Goal: Task Accomplishment & Management: Manage account settings

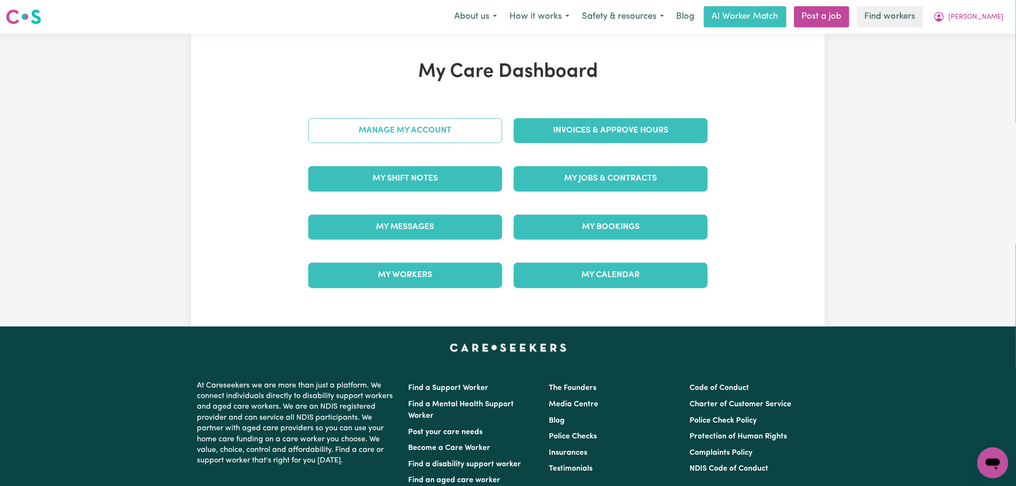
click at [438, 126] on link "Manage My Account" at bounding box center [405, 130] width 194 height 25
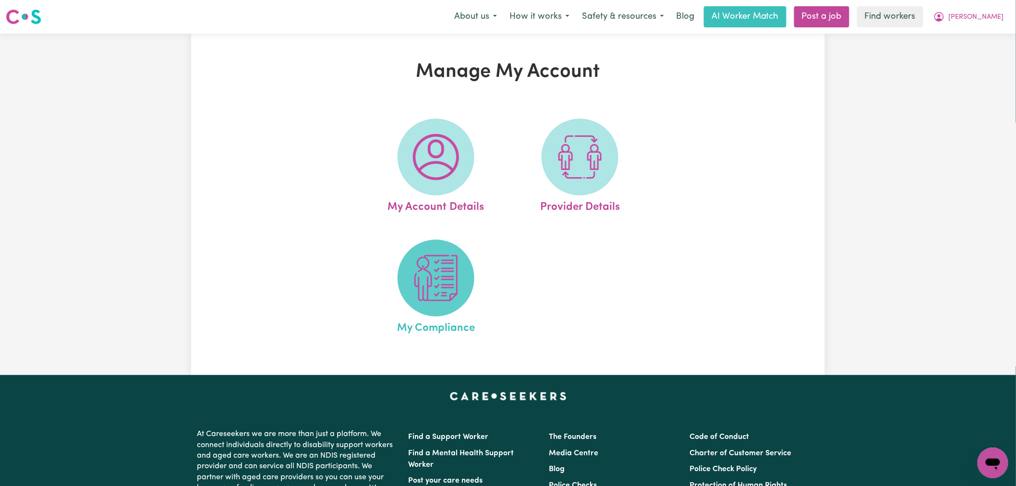
click at [448, 254] on span at bounding box center [436, 278] width 77 height 77
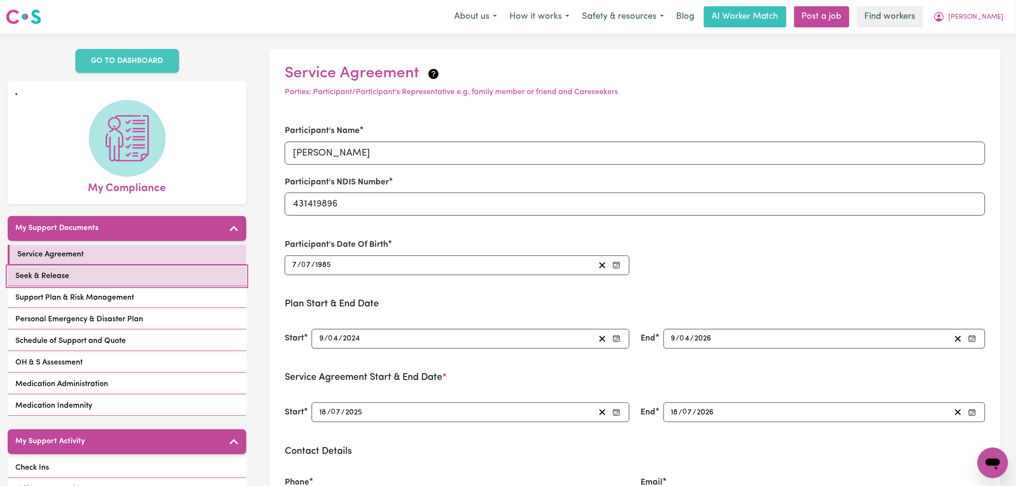
click at [180, 269] on link "Seek & Release" at bounding box center [127, 277] width 239 height 20
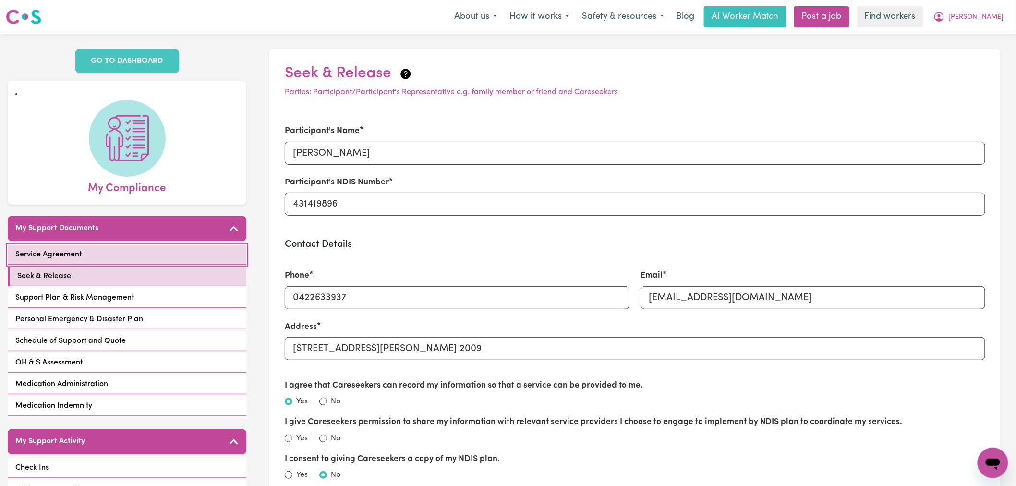
drag, startPoint x: 195, startPoint y: 245, endPoint x: 237, endPoint y: 246, distance: 42.3
click at [195, 245] on link "Service Agreement" at bounding box center [127, 255] width 239 height 20
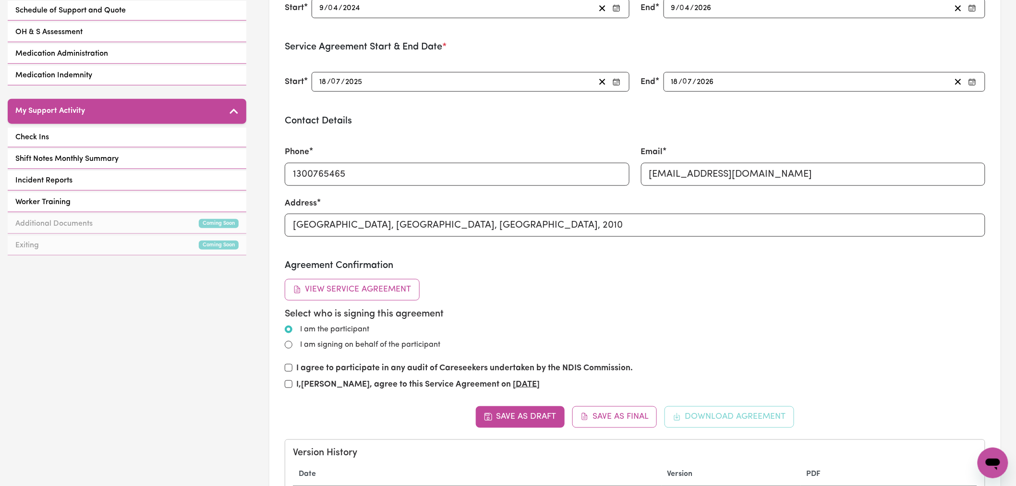
scroll to position [160, 0]
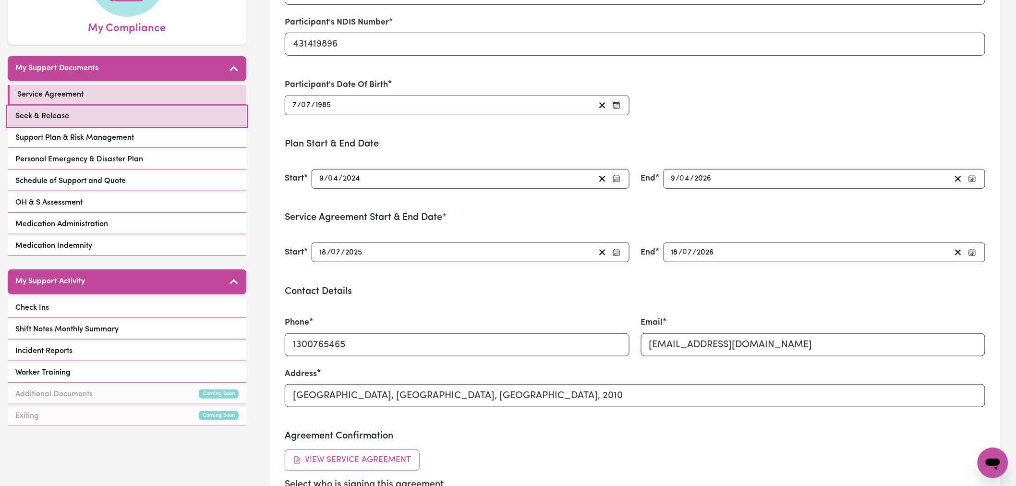
click at [156, 107] on link "Seek & Release" at bounding box center [127, 117] width 239 height 20
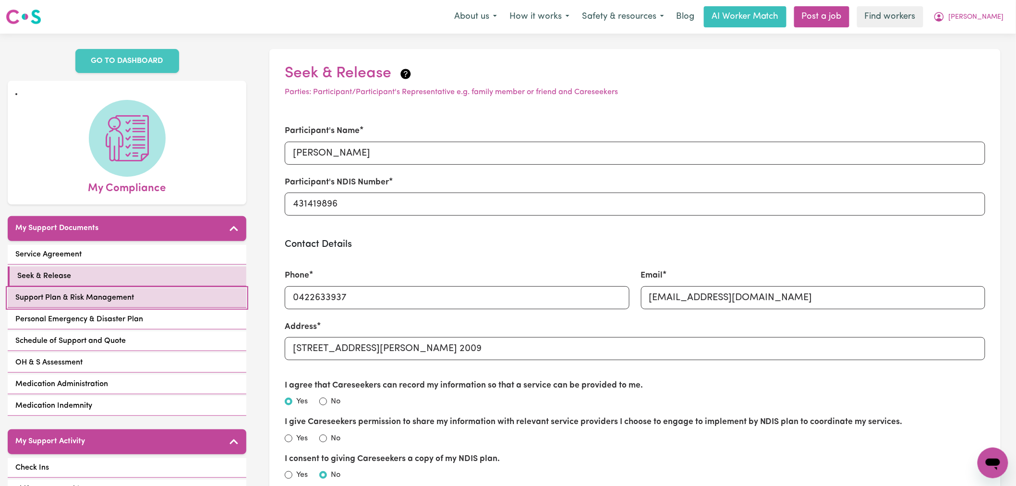
click at [121, 292] on span "Support Plan & Risk Management" at bounding box center [74, 298] width 119 height 12
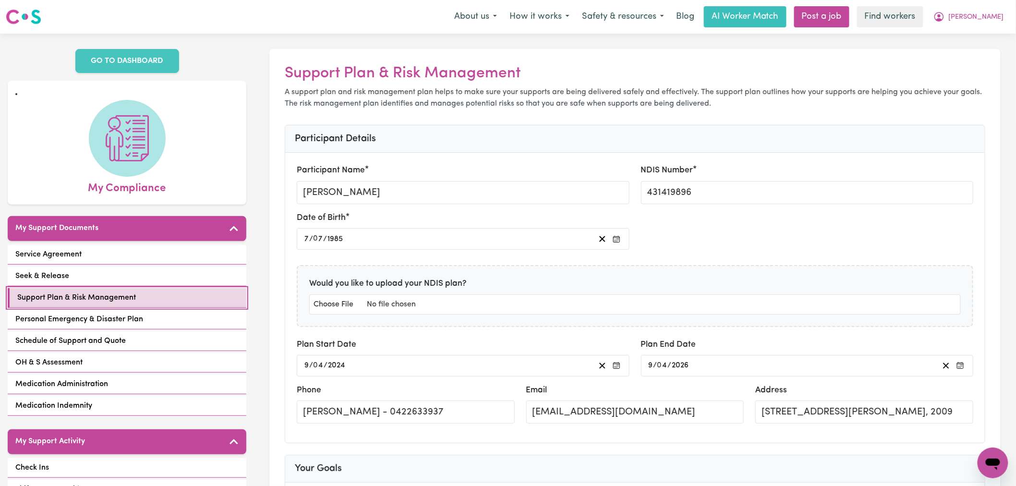
scroll to position [320, 0]
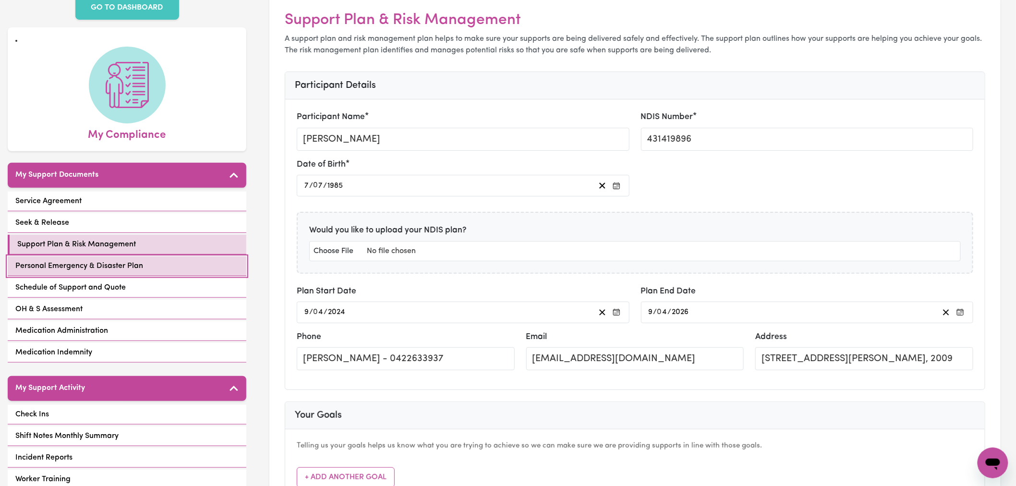
click at [135, 260] on span "Personal Emergency & Disaster Plan" at bounding box center [79, 266] width 128 height 12
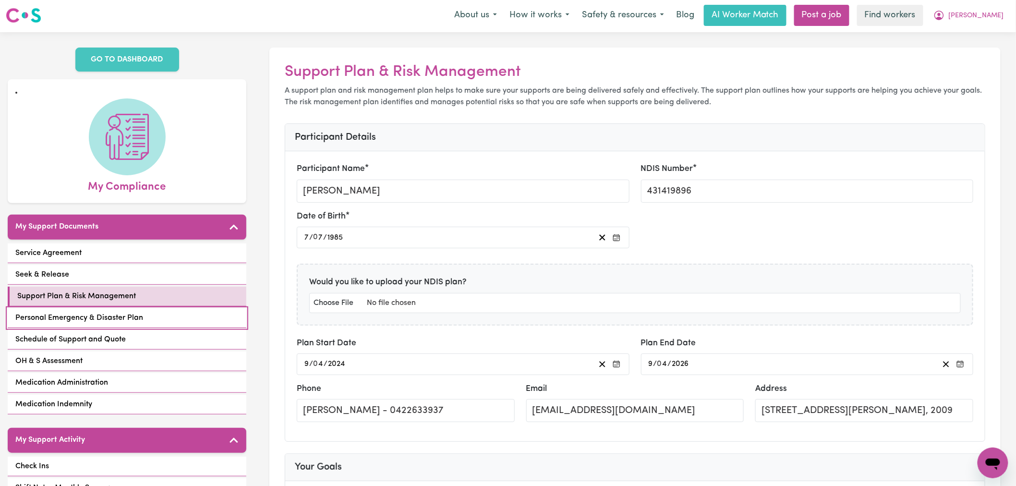
select select "postpone"
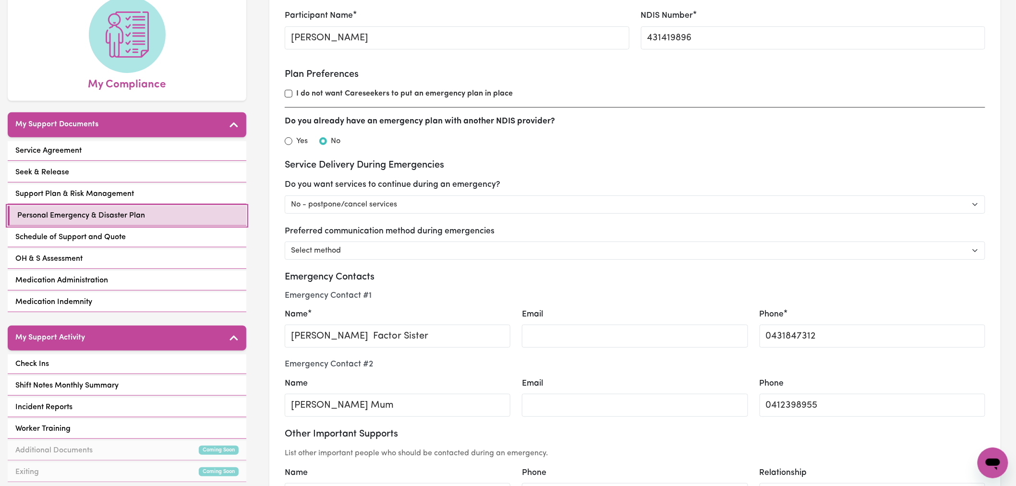
scroll to position [267, 0]
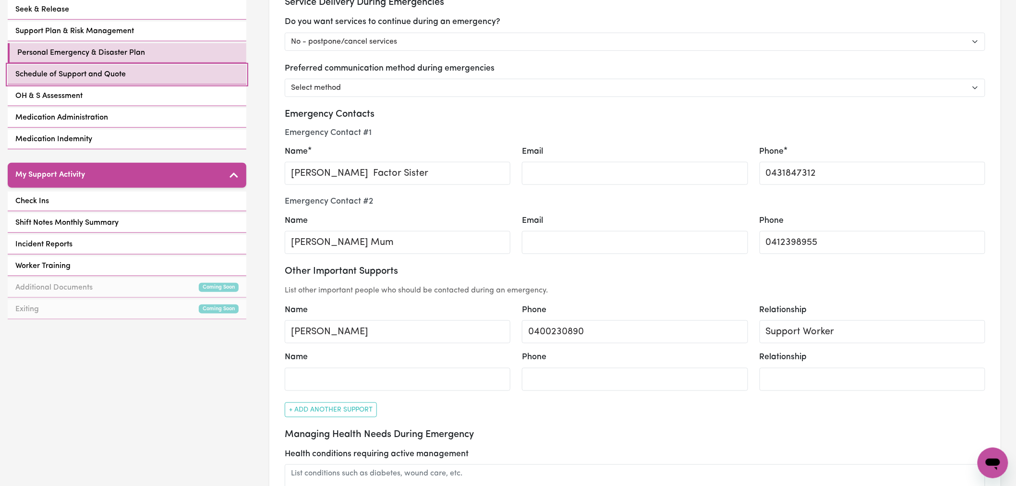
click at [149, 72] on link "Schedule of Support and Quote" at bounding box center [127, 75] width 239 height 20
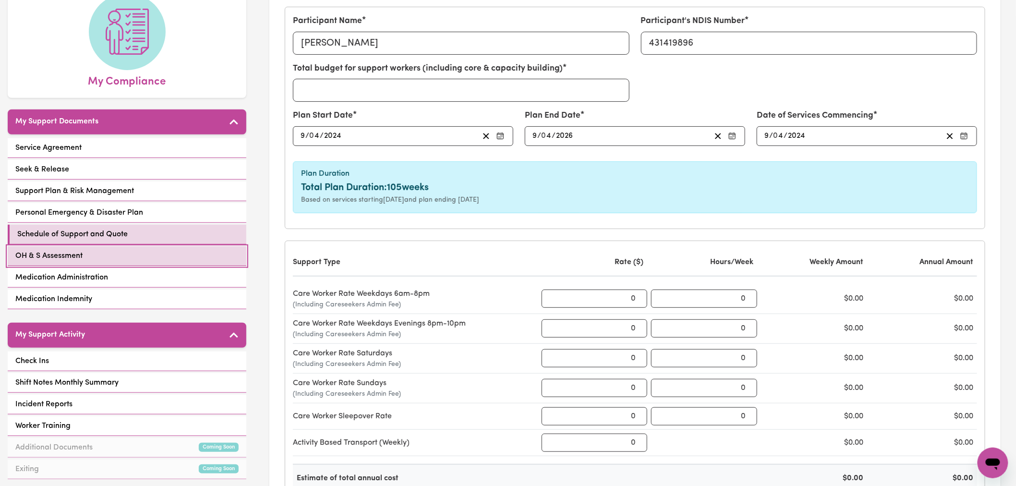
click at [126, 246] on link "OH & S Assessment" at bounding box center [127, 256] width 239 height 20
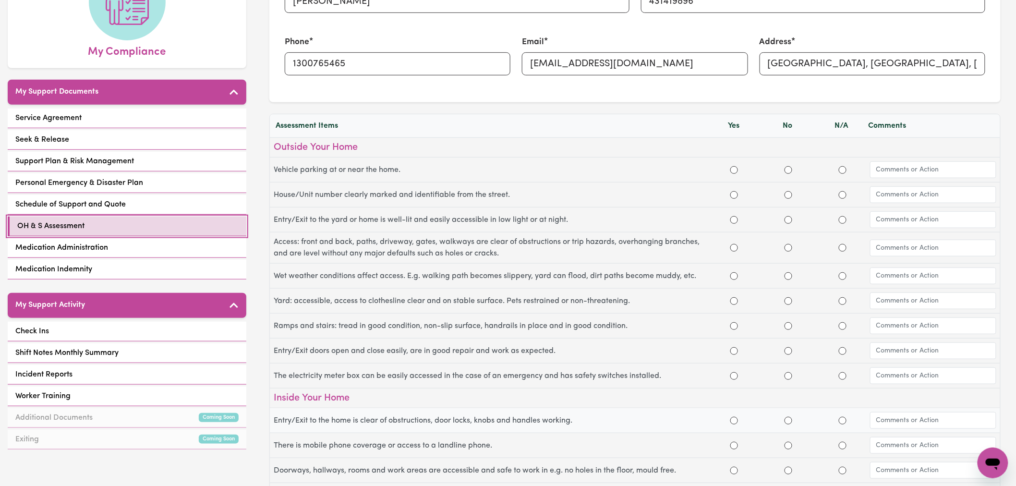
scroll to position [107, 0]
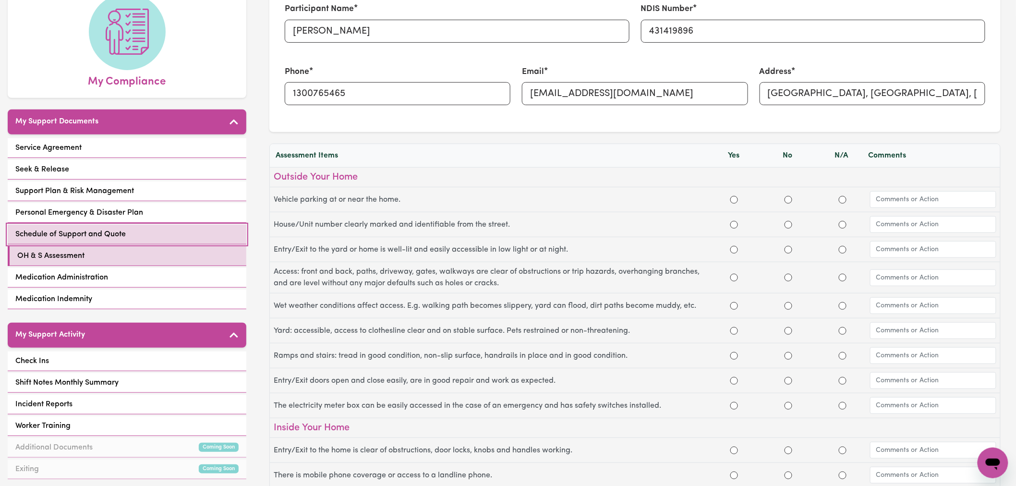
click at [204, 225] on link "Schedule of Support and Quote" at bounding box center [127, 235] width 239 height 20
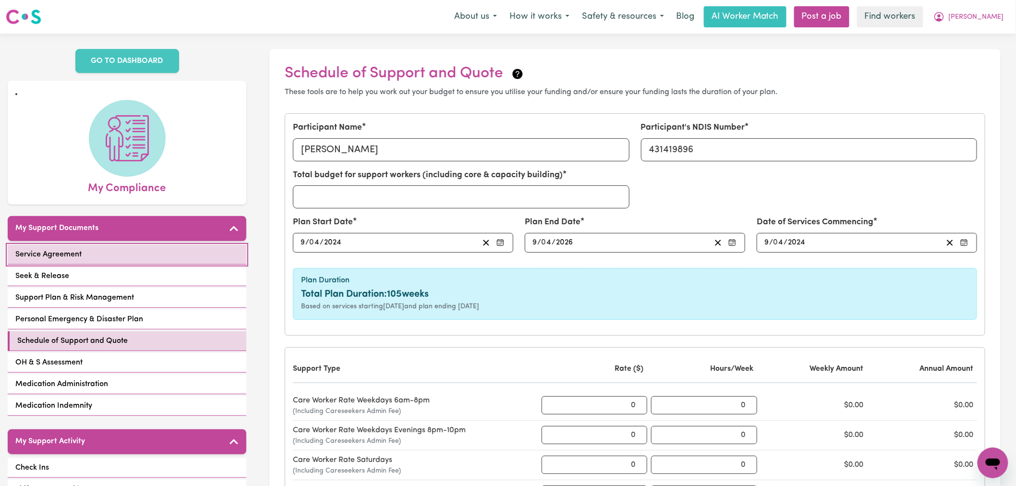
click at [167, 246] on link "Service Agreement" at bounding box center [127, 255] width 239 height 20
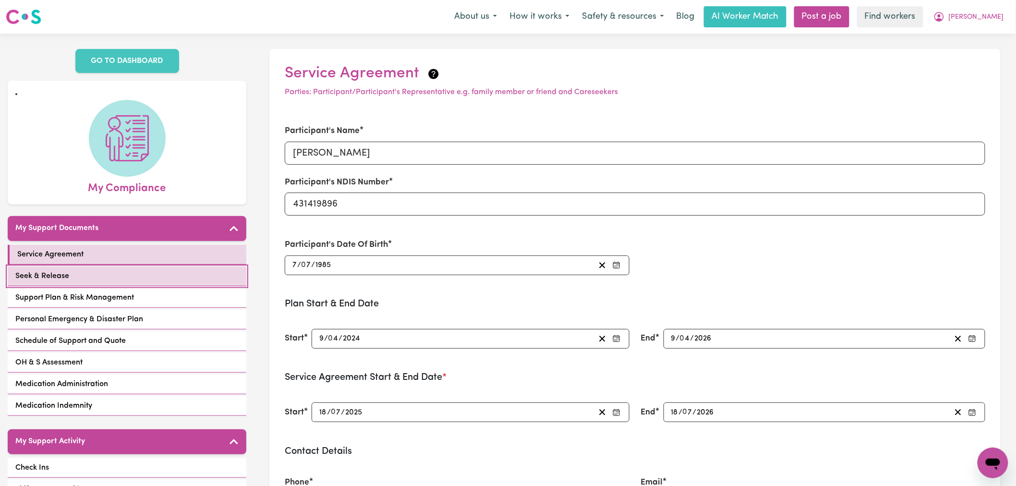
click at [179, 273] on link "Seek & Release" at bounding box center [127, 277] width 239 height 20
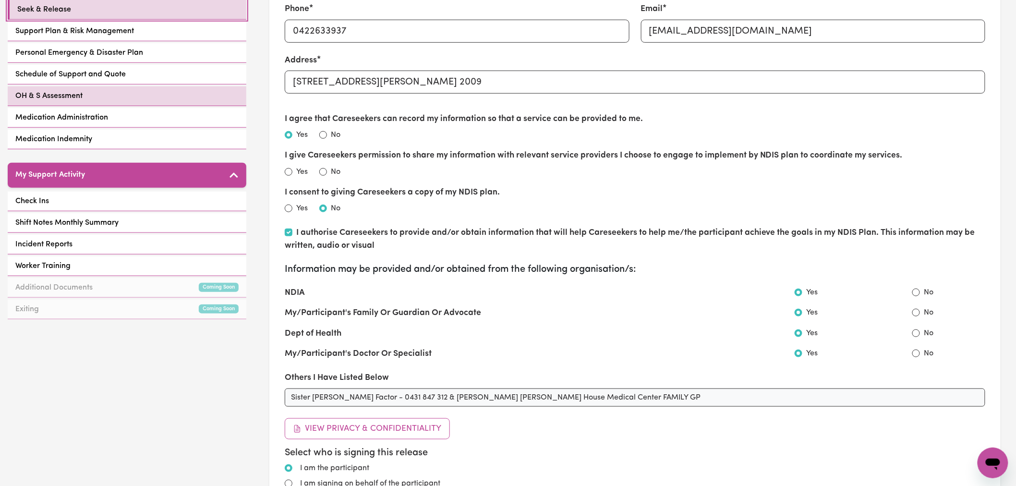
scroll to position [213, 0]
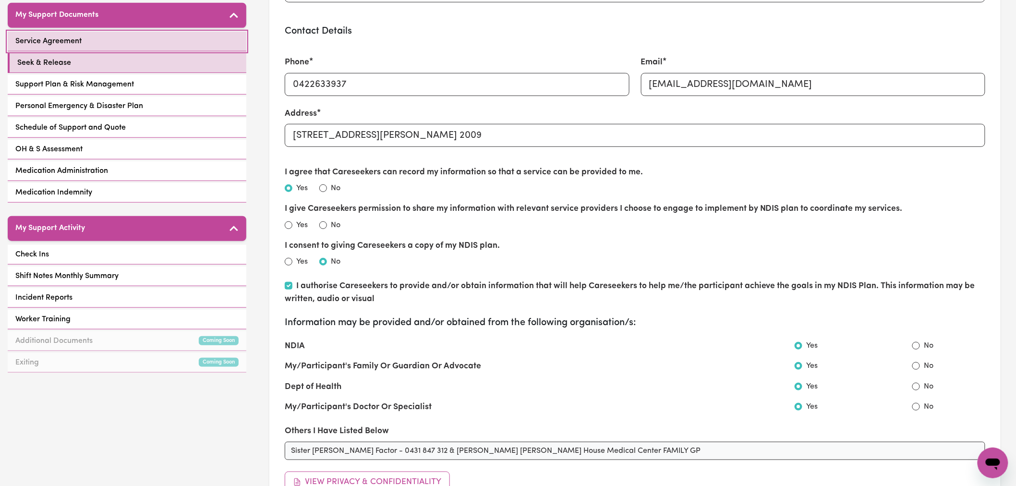
click at [164, 36] on link "Service Agreement" at bounding box center [127, 42] width 239 height 20
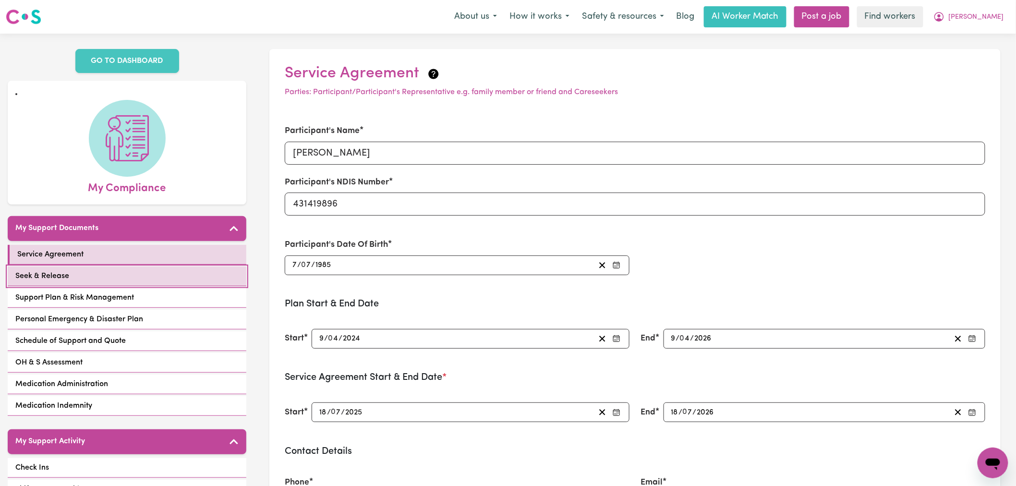
click at [121, 267] on link "Seek & Release" at bounding box center [127, 277] width 239 height 20
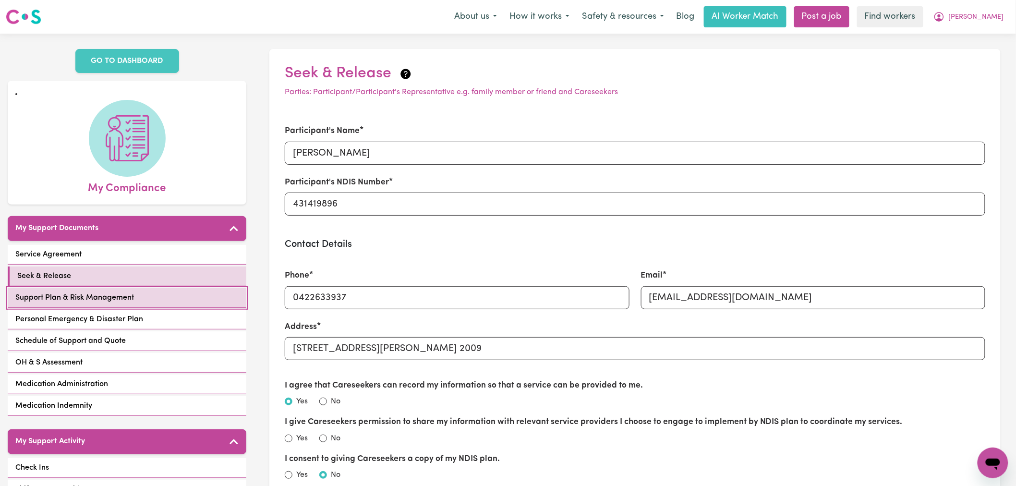
click at [119, 296] on link "Support Plan & Risk Management" at bounding box center [127, 298] width 239 height 20
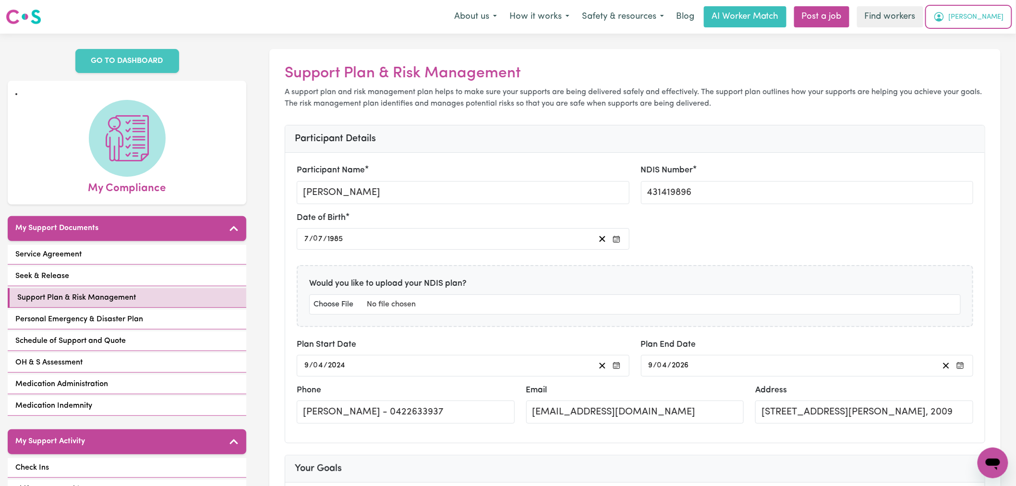
click at [990, 20] on span "[PERSON_NAME]" at bounding box center [976, 17] width 55 height 11
click at [971, 58] on link "Logout" at bounding box center [972, 55] width 76 height 18
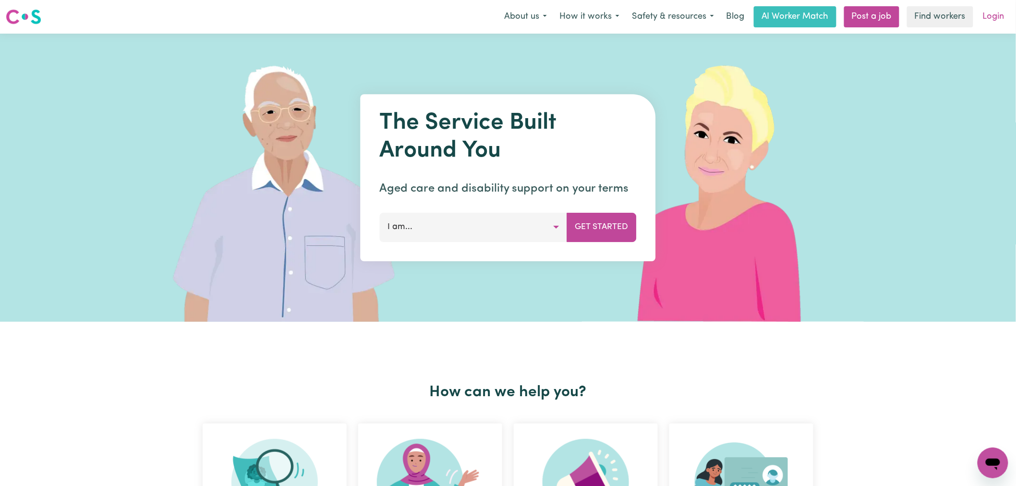
click at [989, 20] on link "Login" at bounding box center [993, 16] width 33 height 21
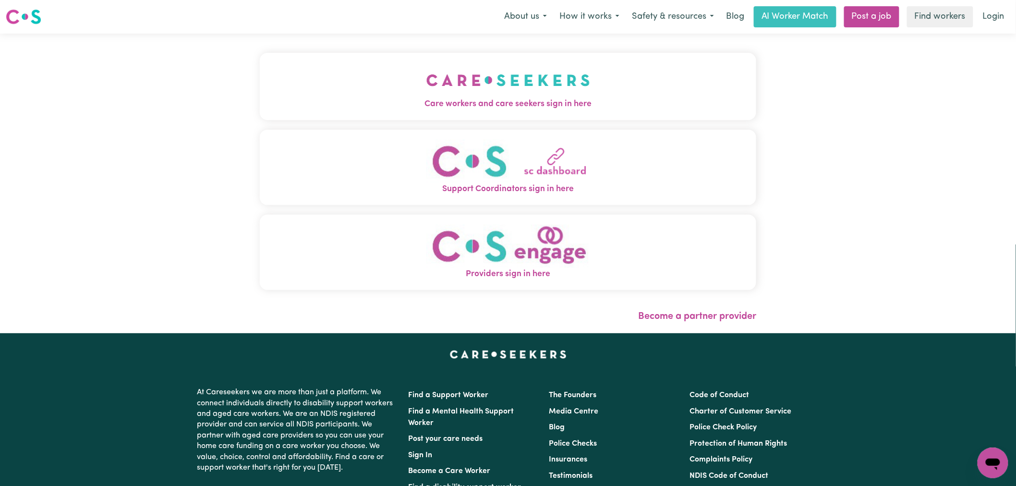
click at [322, 126] on div "Care workers and care seekers sign in here Support Coordinators sign in here Pr…" at bounding box center [508, 176] width 497 height 247
click at [354, 95] on button "Care workers and care seekers sign in here" at bounding box center [508, 86] width 497 height 67
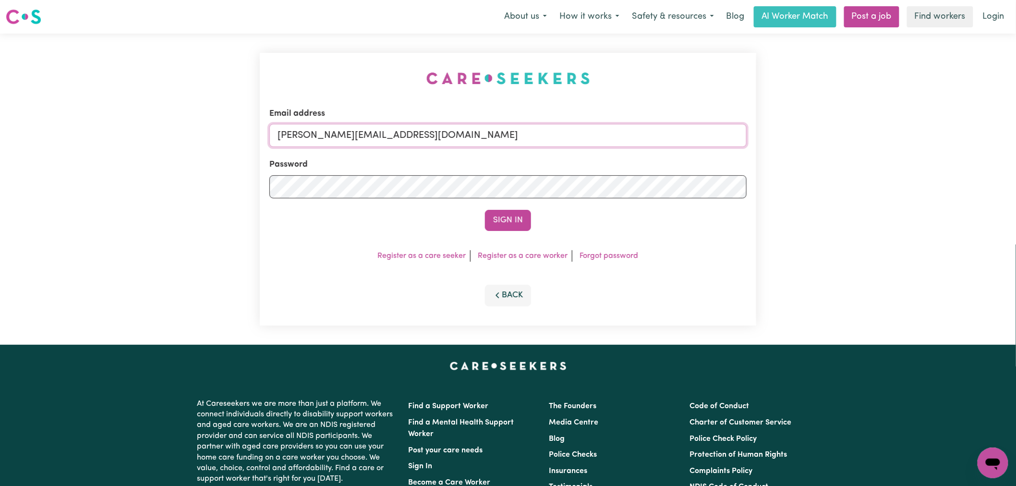
drag, startPoint x: 416, startPoint y: 139, endPoint x: 414, endPoint y: 145, distance: 5.9
click at [416, 139] on input "[PERSON_NAME][EMAIL_ADDRESS][DOMAIN_NAME]" at bounding box center [507, 135] width 477 height 23
drag, startPoint x: 507, startPoint y: 135, endPoint x: 326, endPoint y: 131, distance: 181.1
click at [326, 131] on input "[EMAIL_ADDRESS][DOMAIN_NAME]" at bounding box center [507, 135] width 477 height 23
drag, startPoint x: 328, startPoint y: 131, endPoint x: 333, endPoint y: 133, distance: 5.6
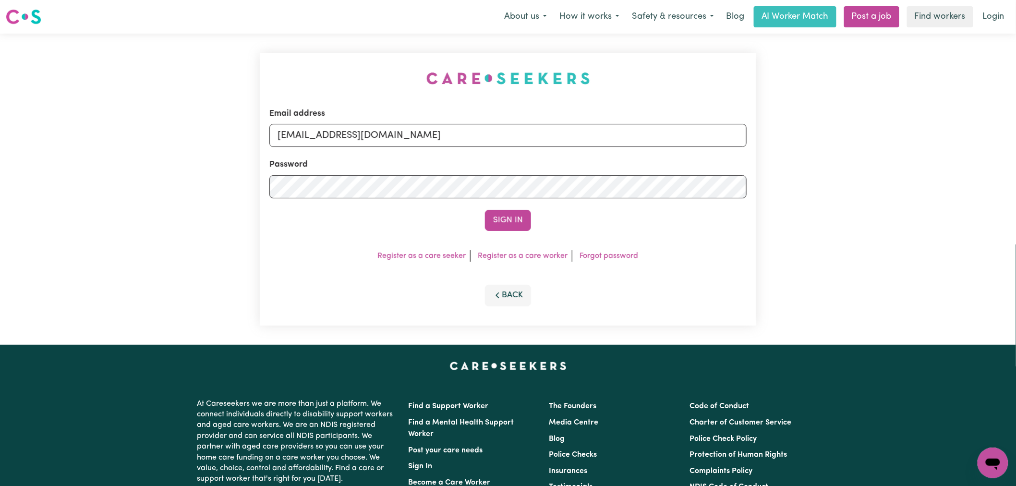
click at [332, 132] on input "[EMAIL_ADDRESS][DOMAIN_NAME]" at bounding box center [507, 135] width 477 height 23
type input "[EMAIL_ADDRESS][DOMAIN_NAME]"
click at [485, 210] on button "Sign In" at bounding box center [508, 220] width 46 height 21
